Goal: Check status

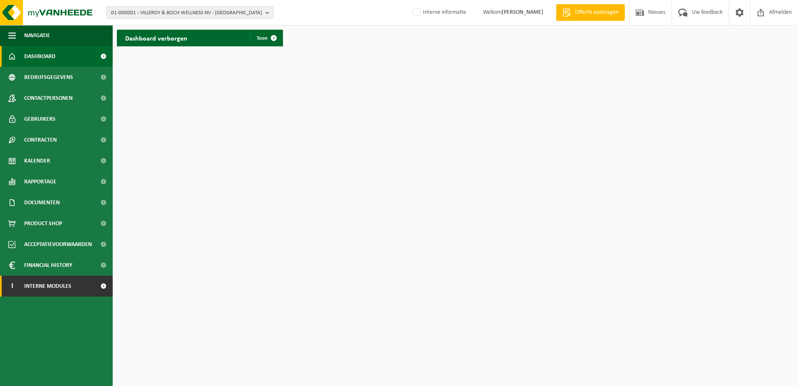
click at [48, 290] on span "Interne modules" at bounding box center [47, 286] width 47 height 21
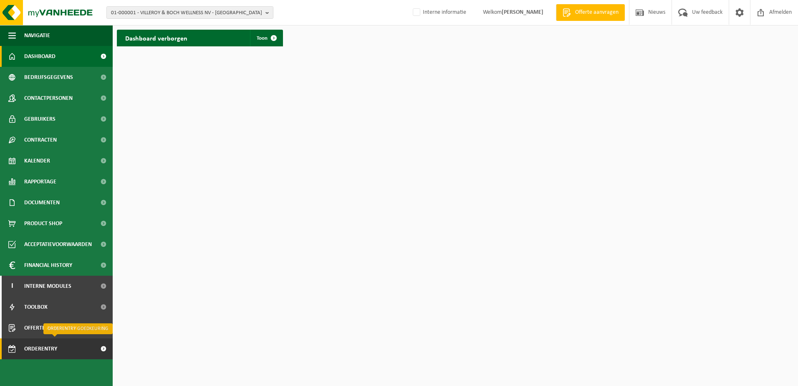
click at [61, 348] on span "Orderentry Goedkeuring" at bounding box center [59, 348] width 70 height 21
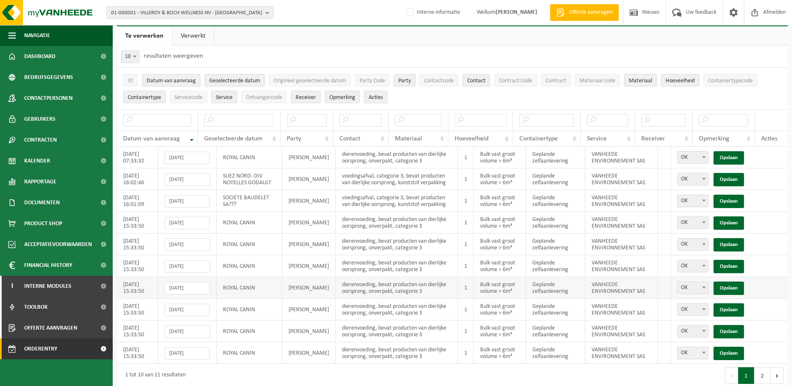
scroll to position [29, 0]
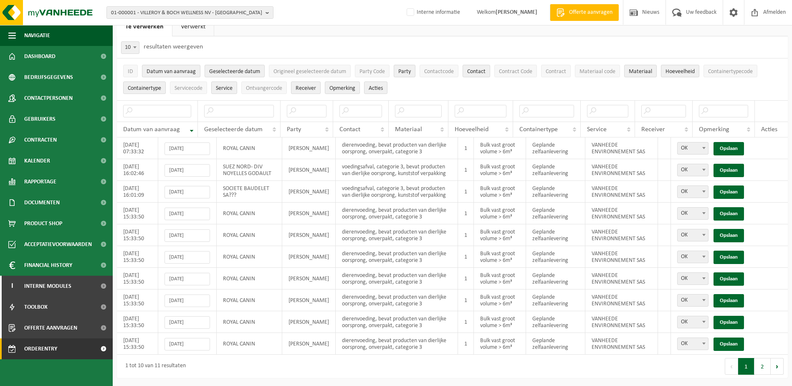
click at [763, 369] on button "2" at bounding box center [763, 366] width 16 height 17
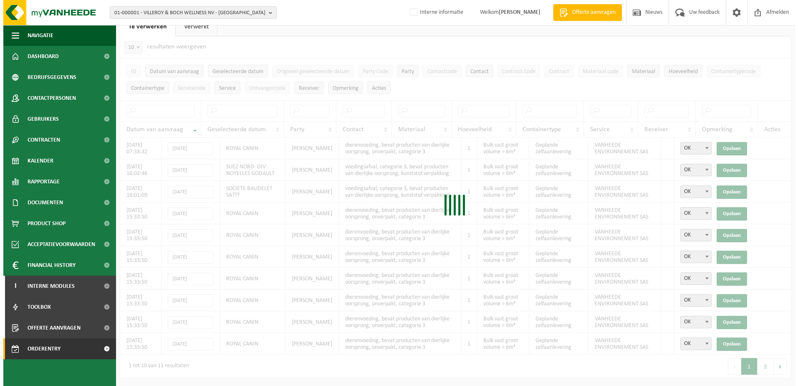
scroll to position [0, 0]
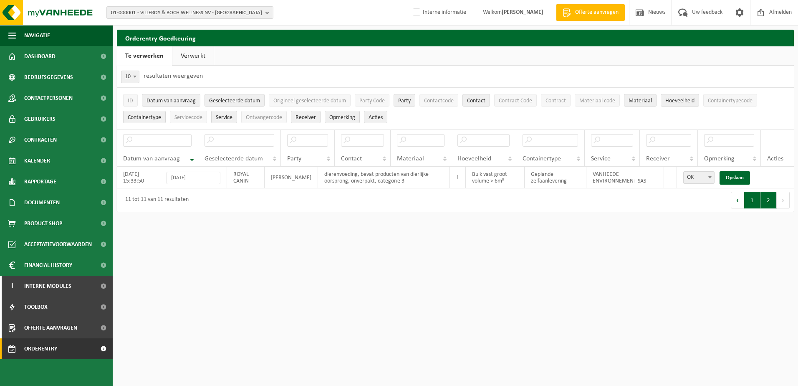
click at [750, 201] on button "1" at bounding box center [753, 200] width 16 height 17
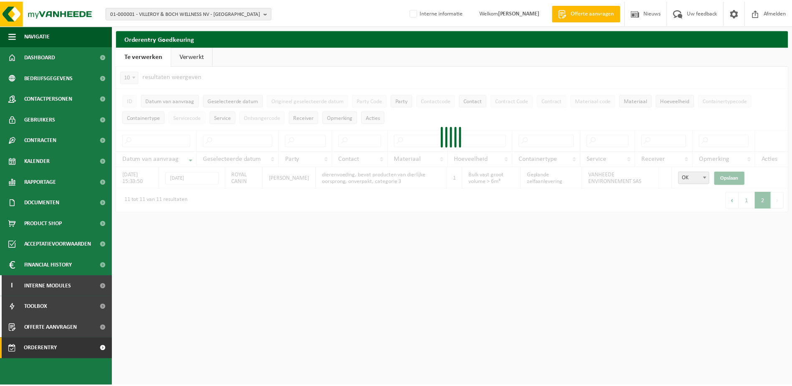
scroll to position [29, 0]
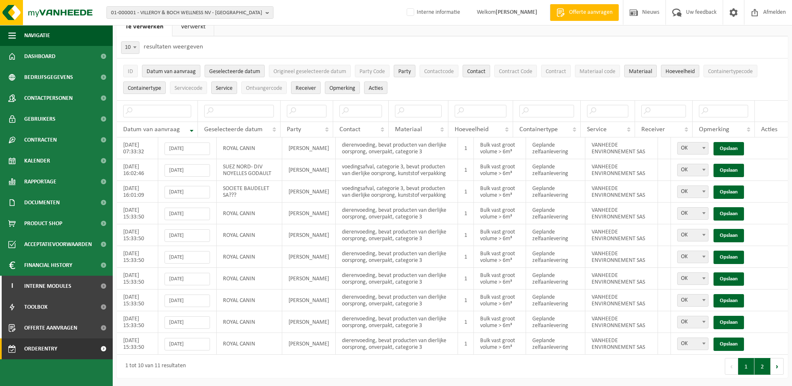
click at [765, 368] on button "2" at bounding box center [763, 366] width 16 height 17
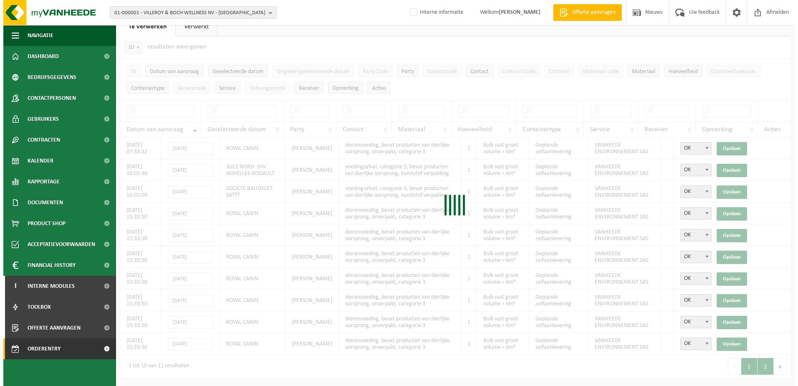
scroll to position [0, 0]
